Goal: Check status: Check status

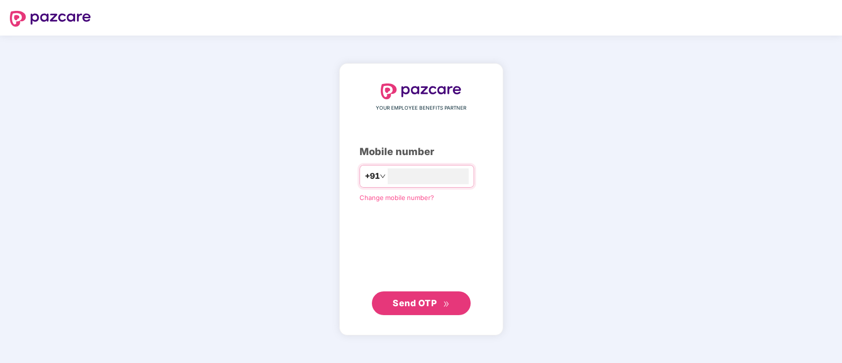
type input "**********"
click at [418, 302] on span "Send OTP" at bounding box center [414, 303] width 44 height 10
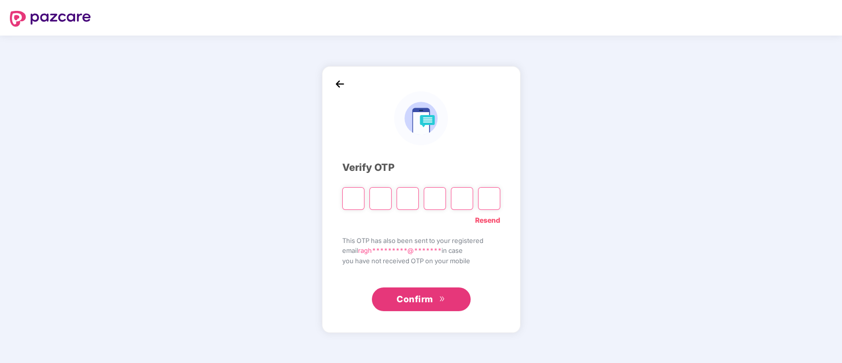
type input "*"
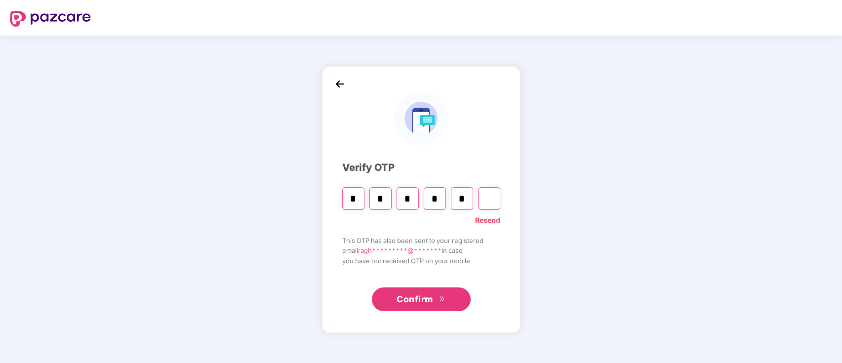
type input "*"
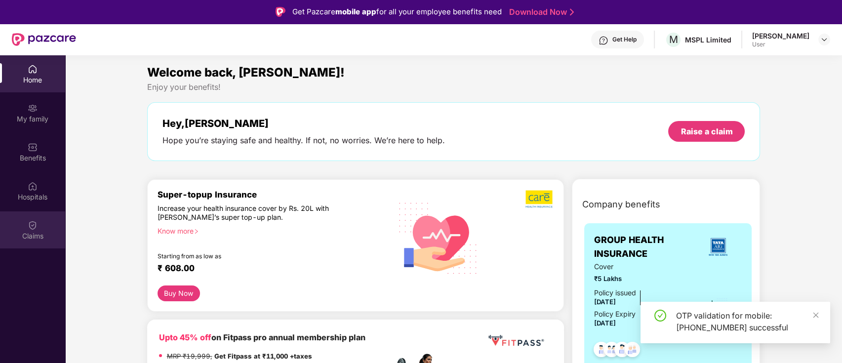
click at [31, 227] on img at bounding box center [33, 225] width 10 height 10
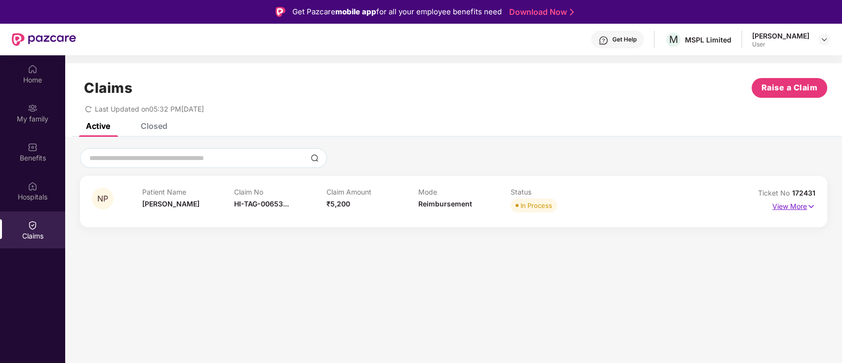
click at [797, 203] on p "View More" at bounding box center [793, 204] width 43 height 13
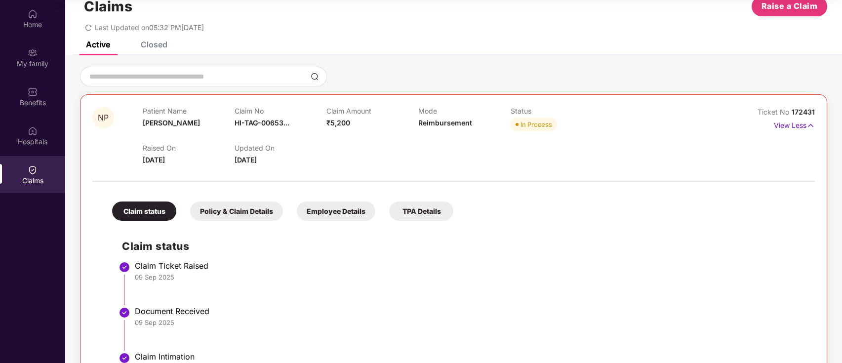
scroll to position [7, 0]
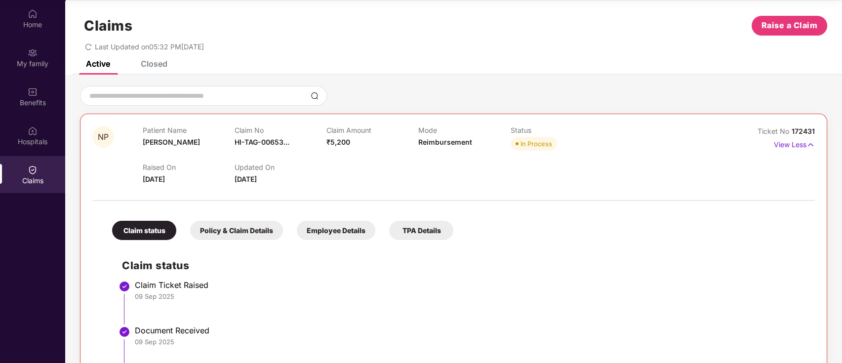
click at [567, 172] on div "Raised On [DATE] Updated On [DATE]" at bounding box center [419, 169] width 552 height 32
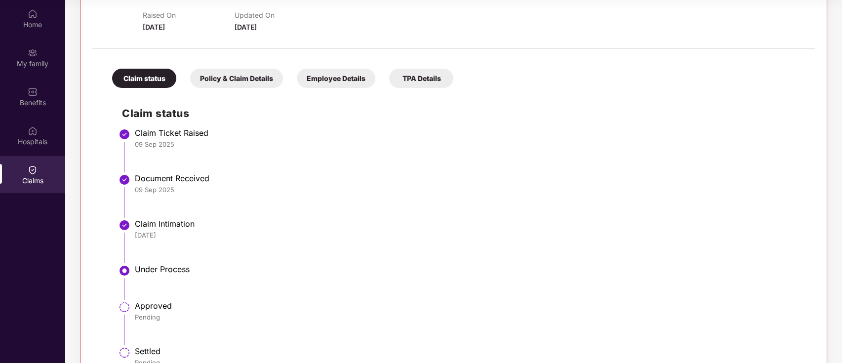
scroll to position [138, 0]
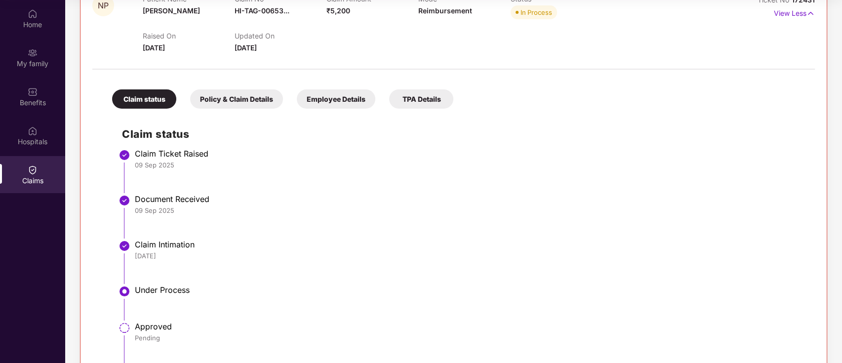
click at [242, 96] on div "Policy & Claim Details" at bounding box center [236, 98] width 93 height 19
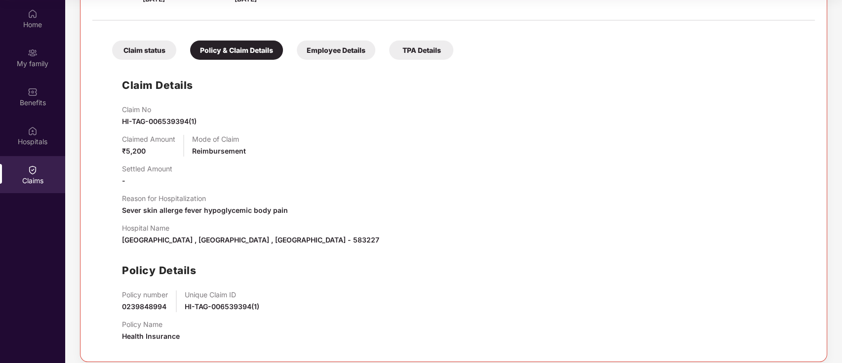
scroll to position [195, 0]
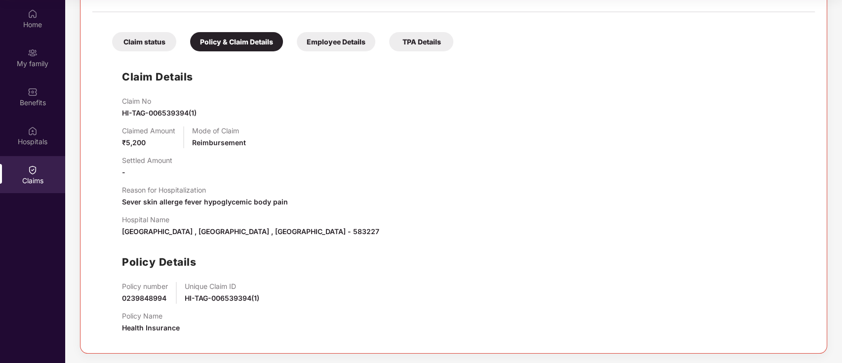
click at [334, 39] on div "Employee Details" at bounding box center [336, 41] width 78 height 19
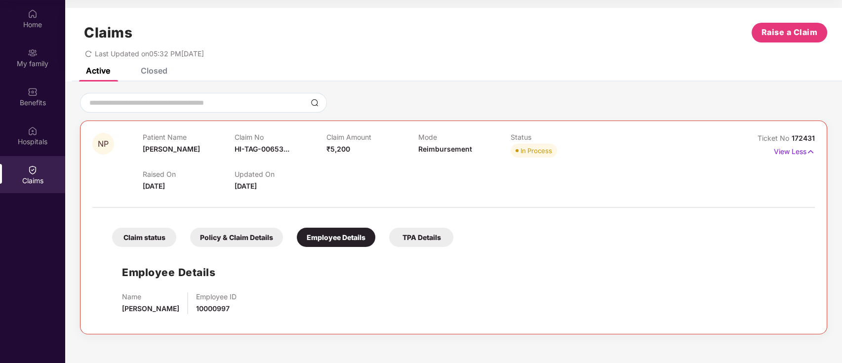
scroll to position [0, 0]
click at [424, 235] on div "TPA Details" at bounding box center [421, 237] width 64 height 19
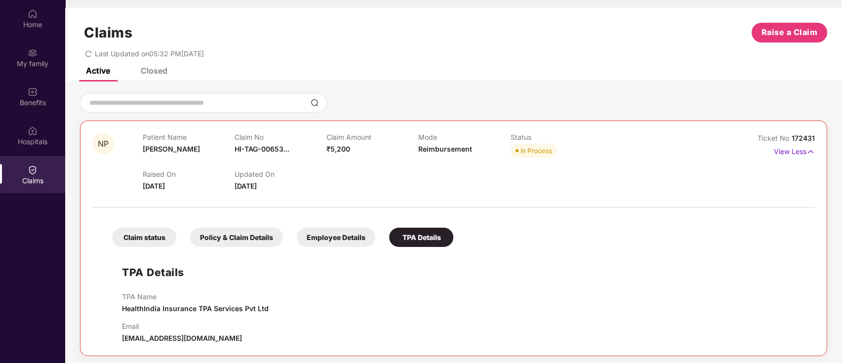
scroll to position [3, 0]
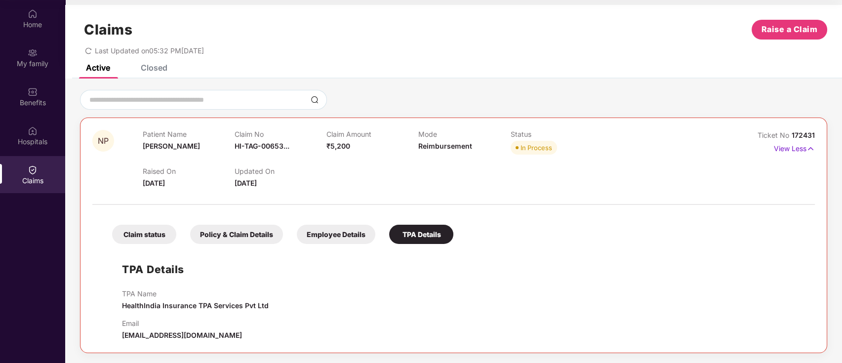
click at [161, 65] on div "Closed" at bounding box center [154, 68] width 27 height 10
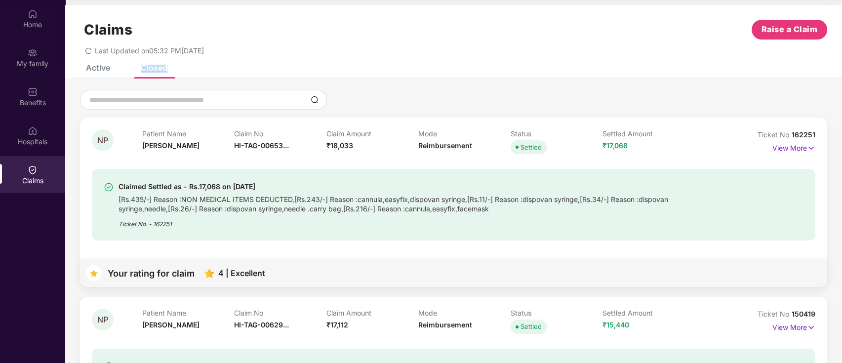
click at [161, 65] on div "Closed" at bounding box center [154, 68] width 27 height 10
click at [98, 66] on div "Active" at bounding box center [98, 68] width 24 height 10
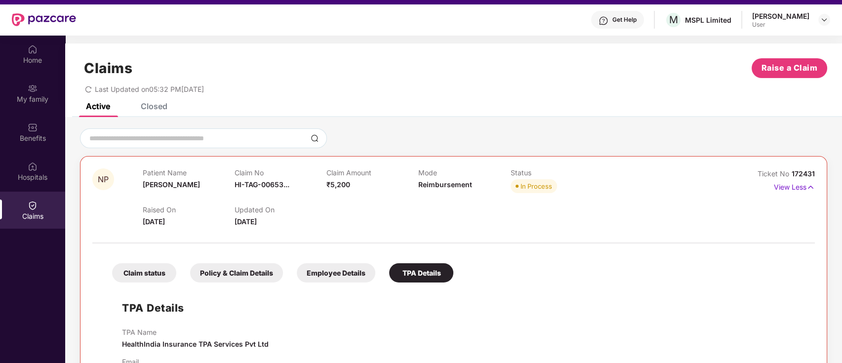
scroll to position [0, 0]
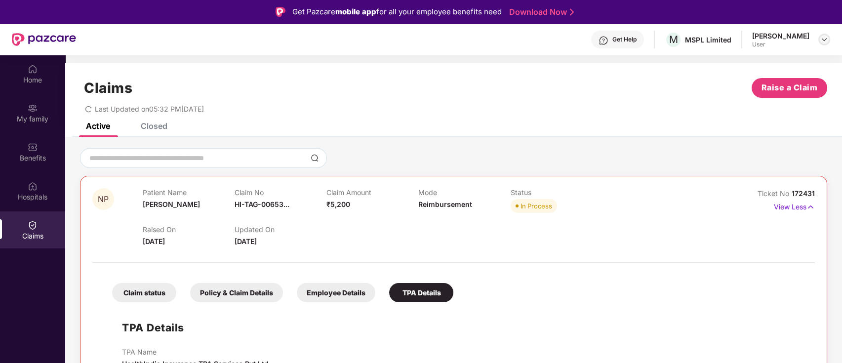
click at [819, 36] on div at bounding box center [824, 40] width 12 height 12
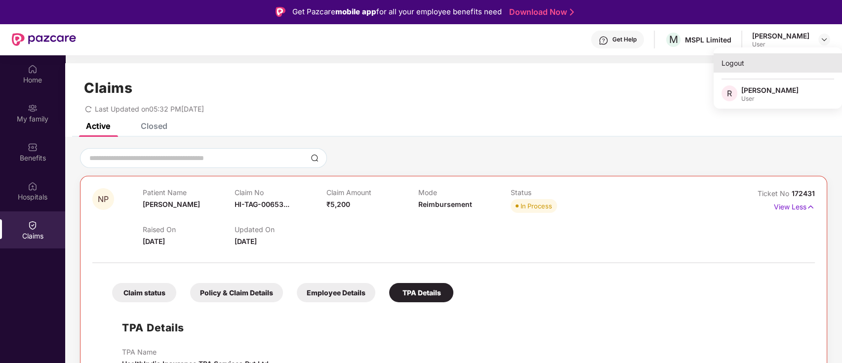
click at [735, 63] on div "Logout" at bounding box center [777, 62] width 128 height 19
